Goal: Transaction & Acquisition: Purchase product/service

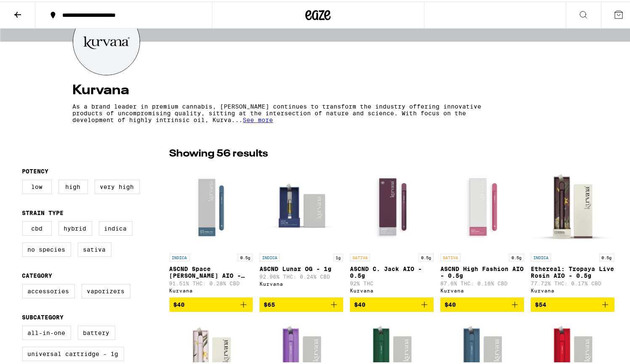
click at [118, 248] on div "CBD Hybrid Indica No Species Sativa" at bounding box center [95, 240] width 147 height 42
click at [107, 249] on label "Sativa" at bounding box center [95, 247] width 34 height 14
click at [24, 221] on input "Sativa" at bounding box center [24, 221] width 0 height 0
checkbox input "true"
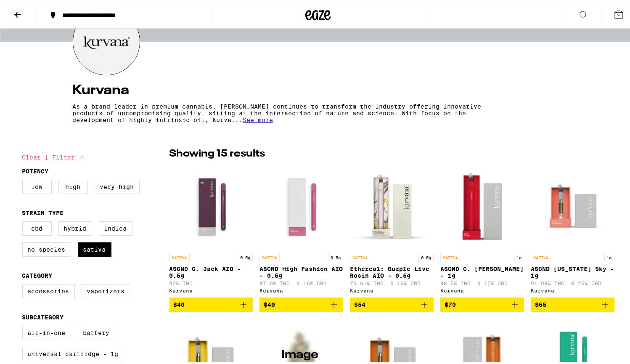
click at [216, 204] on img "Open page for ASCND C. Jack AIO - 0.5g from Kurvana" at bounding box center [211, 206] width 84 height 84
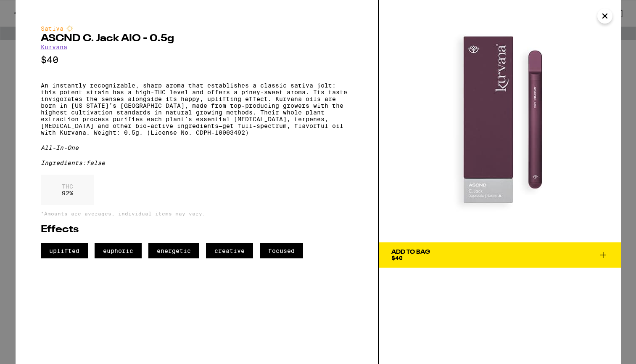
click at [429, 251] on div "Add To Bag" at bounding box center [410, 252] width 39 height 6
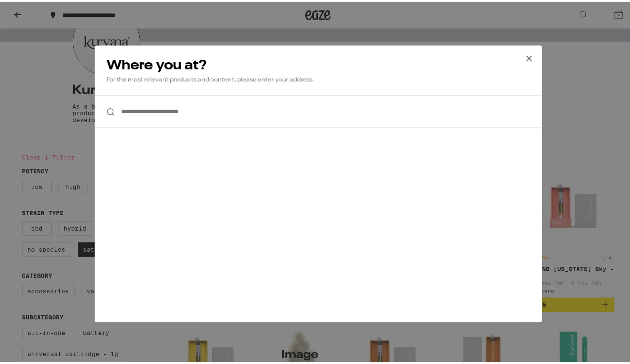
click at [522, 53] on icon at bounding box center [528, 56] width 13 height 13
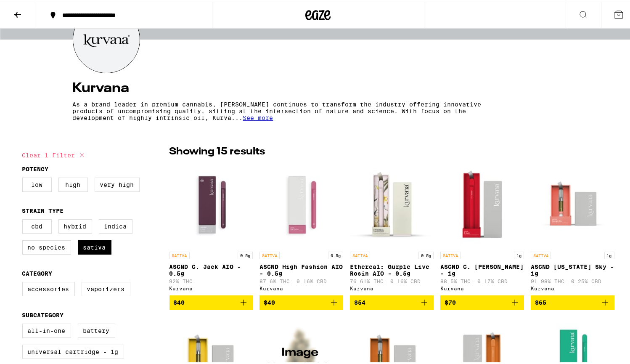
scroll to position [208, 0]
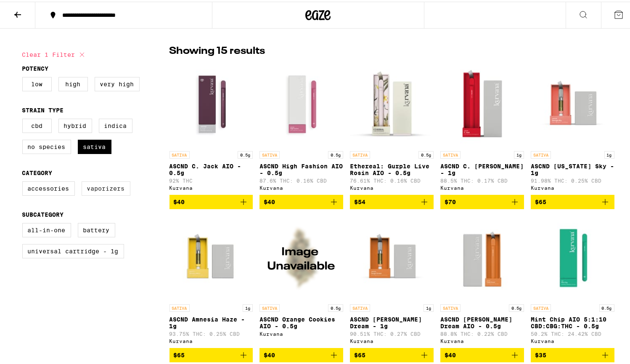
click at [109, 193] on label "Vaporizers" at bounding box center [106, 186] width 49 height 14
click at [24, 181] on input "Vaporizers" at bounding box center [24, 181] width 0 height 0
checkbox input "true"
click at [102, 235] on label "Battery" at bounding box center [96, 228] width 37 height 14
click at [24, 223] on input "Battery" at bounding box center [24, 222] width 0 height 0
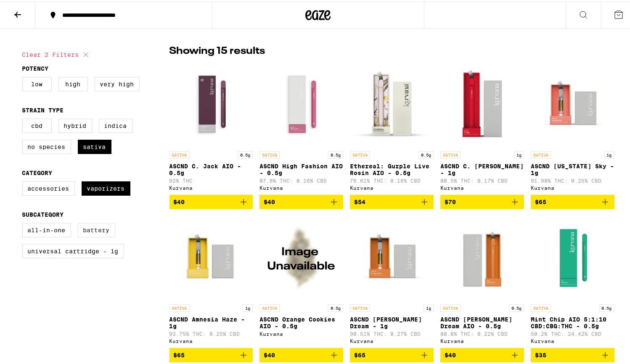
checkbox input "true"
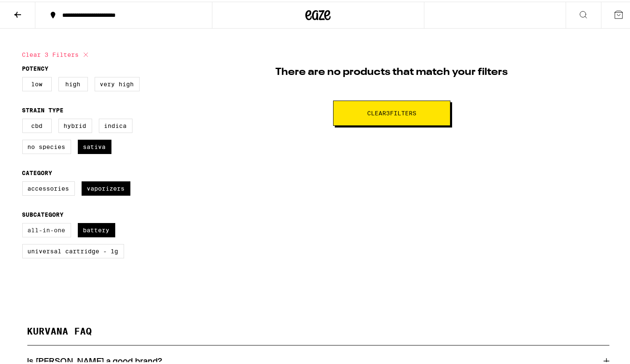
click at [47, 235] on label "All-In-One" at bounding box center [46, 228] width 49 height 14
click at [24, 223] on input "All-In-One" at bounding box center [24, 222] width 0 height 0
checkbox input "true"
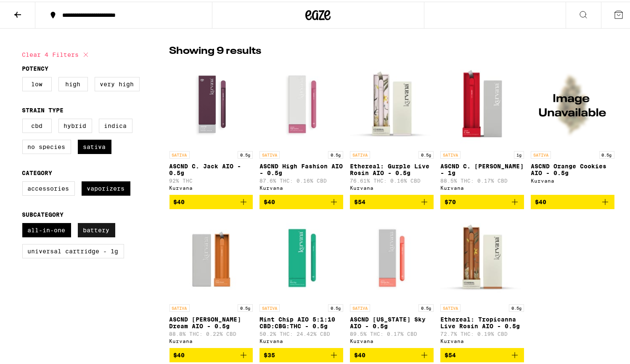
click at [89, 231] on label "Battery" at bounding box center [96, 228] width 37 height 14
click at [24, 223] on input "Battery" at bounding box center [24, 222] width 0 height 0
checkbox input "false"
click at [85, 254] on label "Universal Cartridge - 1g" at bounding box center [73, 249] width 102 height 14
click at [24, 223] on input "Universal Cartridge - 1g" at bounding box center [24, 222] width 0 height 0
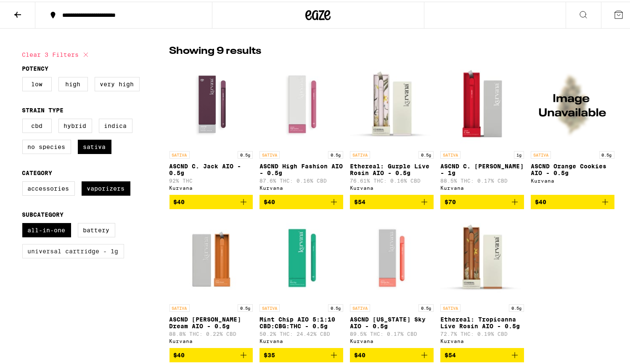
checkbox input "true"
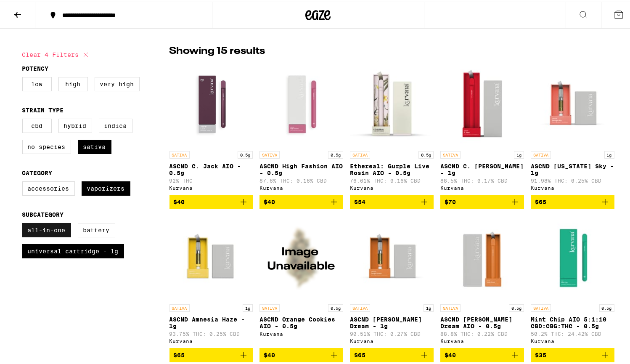
click at [54, 234] on label "All-In-One" at bounding box center [46, 228] width 49 height 14
click at [24, 223] on input "All-In-One" at bounding box center [24, 222] width 0 height 0
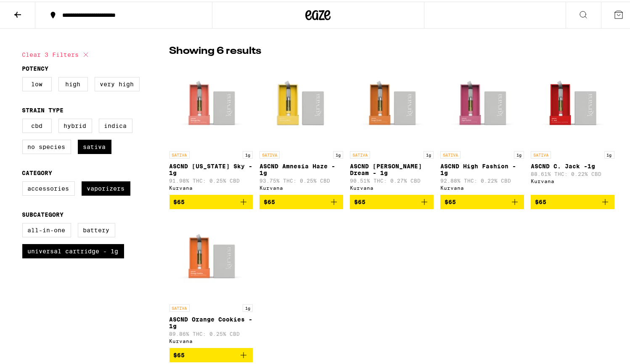
click at [459, 99] on img "Open page for ASCND High Fashion - 1g from Kurvana" at bounding box center [482, 103] width 84 height 84
click at [61, 234] on label "All-In-One" at bounding box center [46, 228] width 49 height 14
click at [24, 223] on input "All-In-One" at bounding box center [24, 222] width 0 height 0
checkbox input "true"
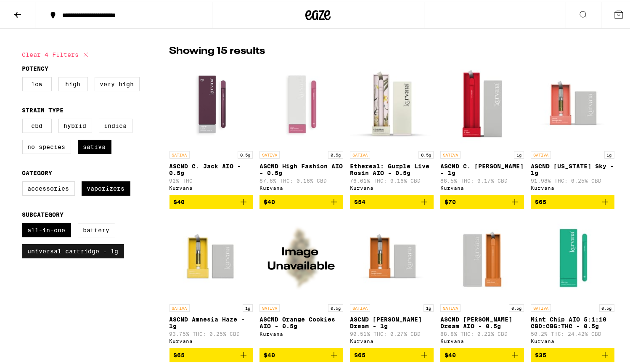
click at [61, 256] on label "Universal Cartridge - 1g" at bounding box center [73, 249] width 102 height 14
click at [24, 223] on input "Universal Cartridge - 1g" at bounding box center [24, 222] width 0 height 0
checkbox input "false"
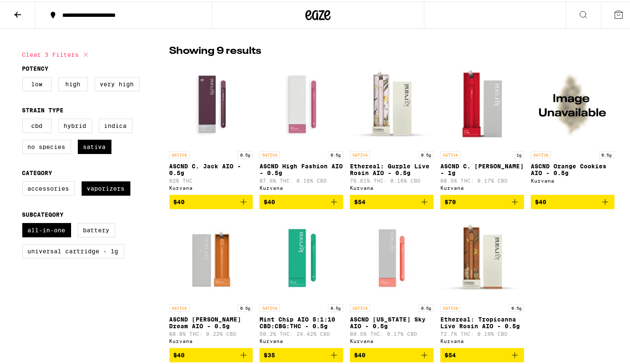
click at [219, 109] on img "Open page for ASCND C. Jack AIO - 0.5g from Kurvana" at bounding box center [211, 103] width 84 height 84
click at [215, 87] on img "Open page for ASCND C. Jack AIO - 0.5g from Kurvana" at bounding box center [211, 103] width 84 height 84
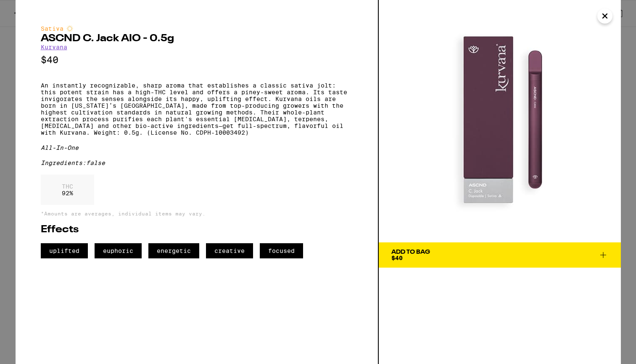
click at [599, 250] on icon at bounding box center [603, 255] width 10 height 10
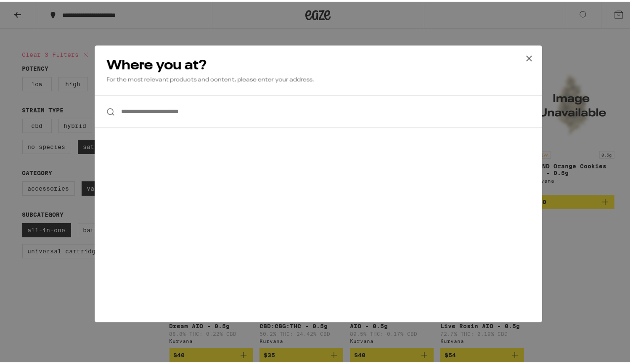
click at [194, 113] on input "**********" at bounding box center [318, 110] width 447 height 32
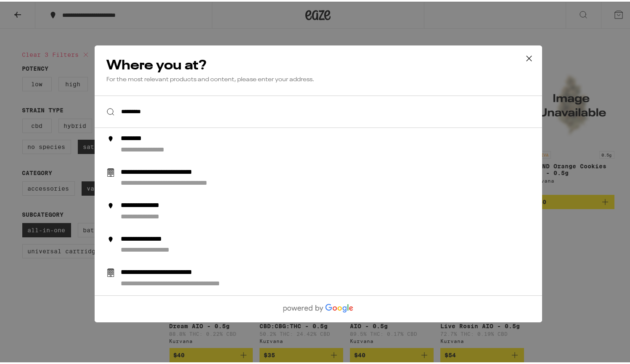
type input "*********"
click at [530, 56] on button at bounding box center [529, 57] width 26 height 27
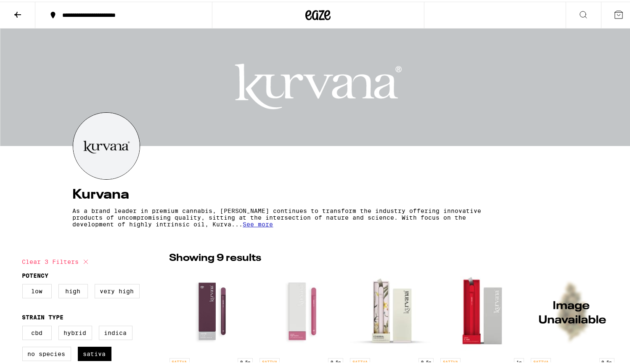
scroll to position [112, 0]
